Goal: Information Seeking & Learning: Learn about a topic

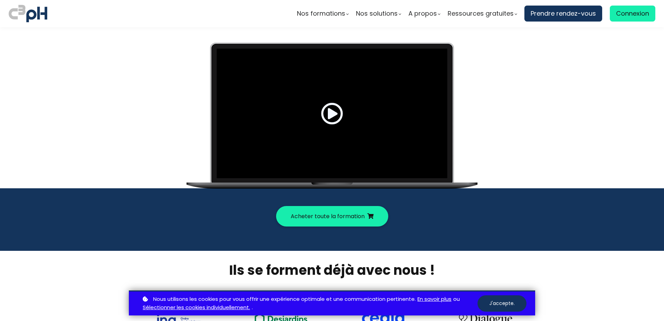
click at [328, 115] on span at bounding box center [332, 113] width 22 height 22
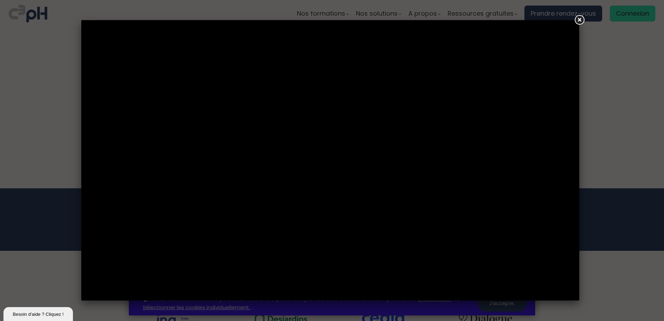
click at [578, 19] on link at bounding box center [579, 20] width 13 height 13
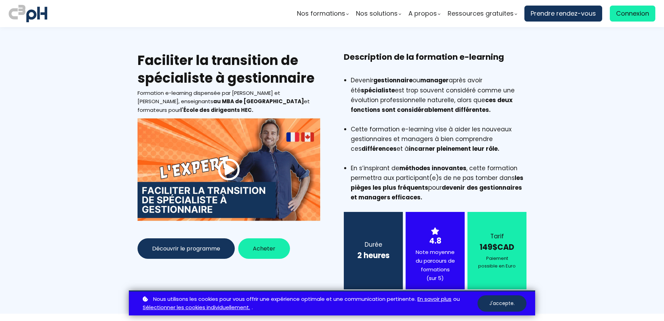
click at [220, 169] on span at bounding box center [229, 169] width 22 height 22
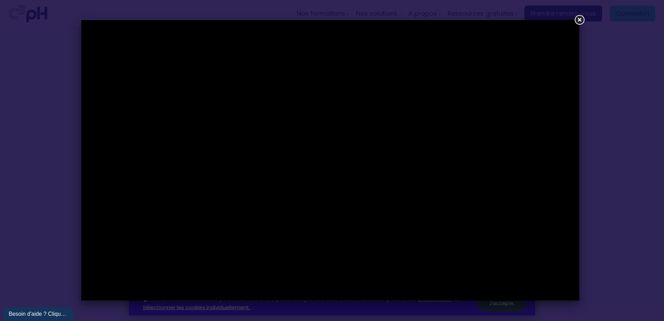
click at [582, 18] on link at bounding box center [579, 20] width 13 height 13
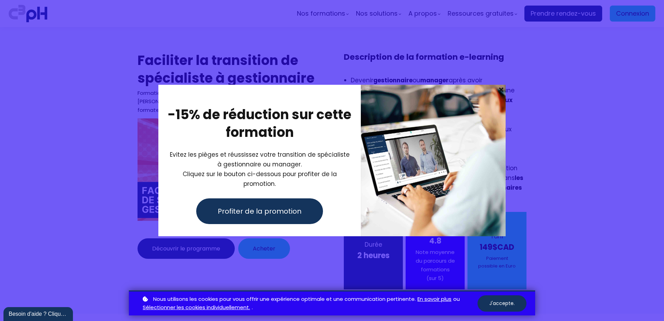
click at [617, 81] on div at bounding box center [332, 160] width 664 height 321
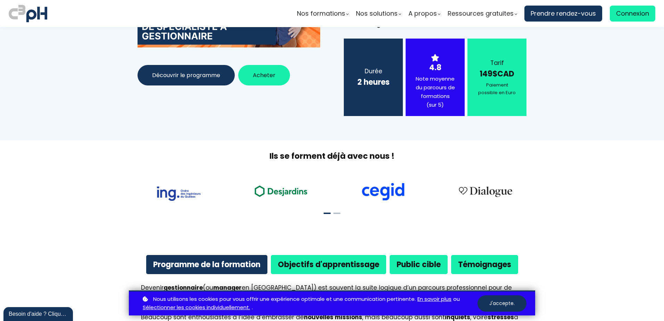
scroll to position [174, 0]
